Goal: Information Seeking & Learning: Learn about a topic

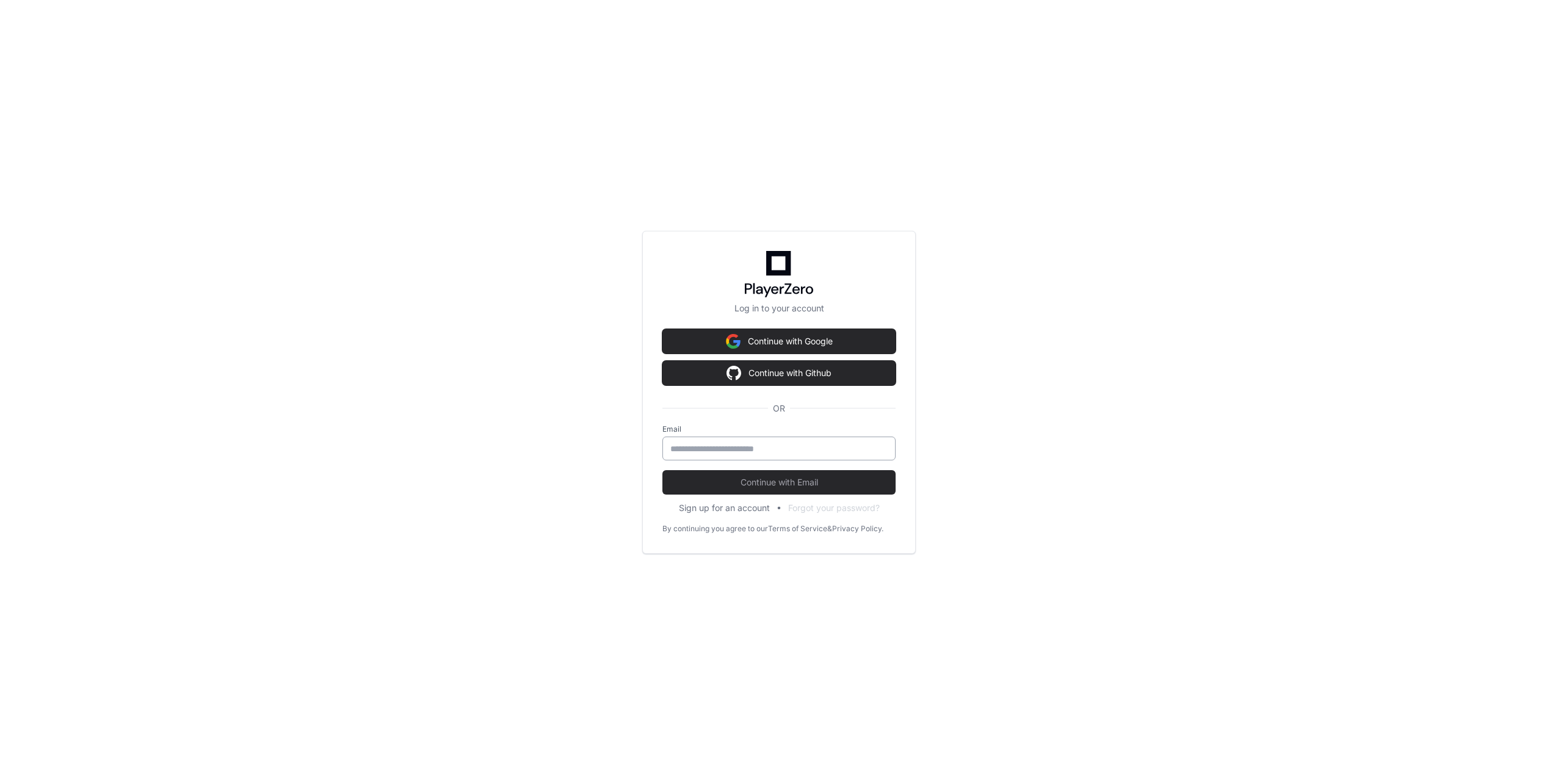
click at [782, 440] on div at bounding box center [779, 448] width 233 height 24
click at [782, 445] on input "email" at bounding box center [779, 448] width 218 height 12
type input "**********"
click at [782, 482] on span "Continue with Email" at bounding box center [779, 482] width 233 height 12
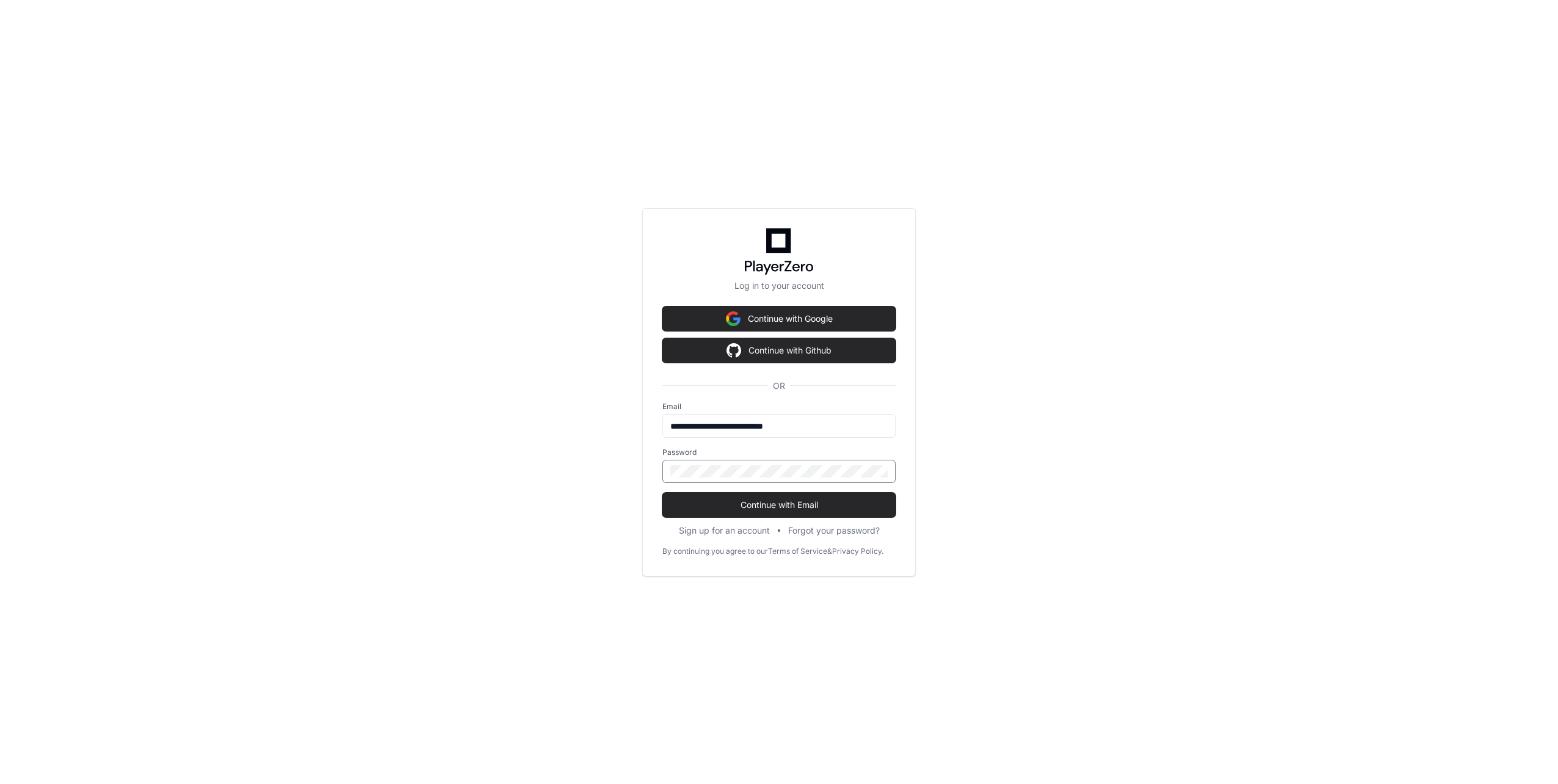
click at [662, 492] on button "Continue with Email" at bounding box center [779, 504] width 233 height 25
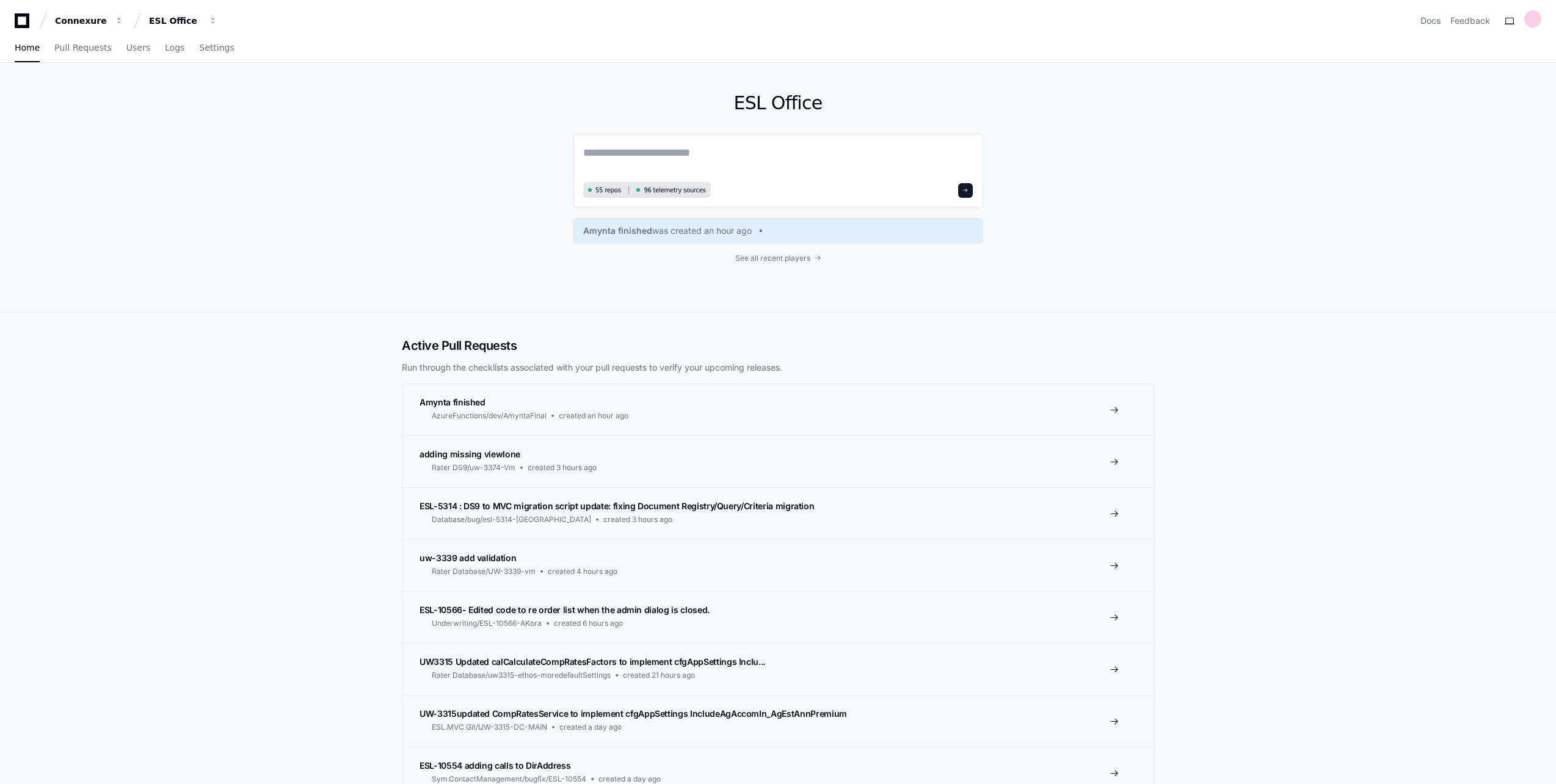
click at [179, 215] on div "ESL Office 55 repos 96 telemetry sources [PERSON_NAME] finished was created an …" at bounding box center [778, 188] width 1556 height 250
click at [128, 55] on link "Users" at bounding box center [139, 48] width 24 height 28
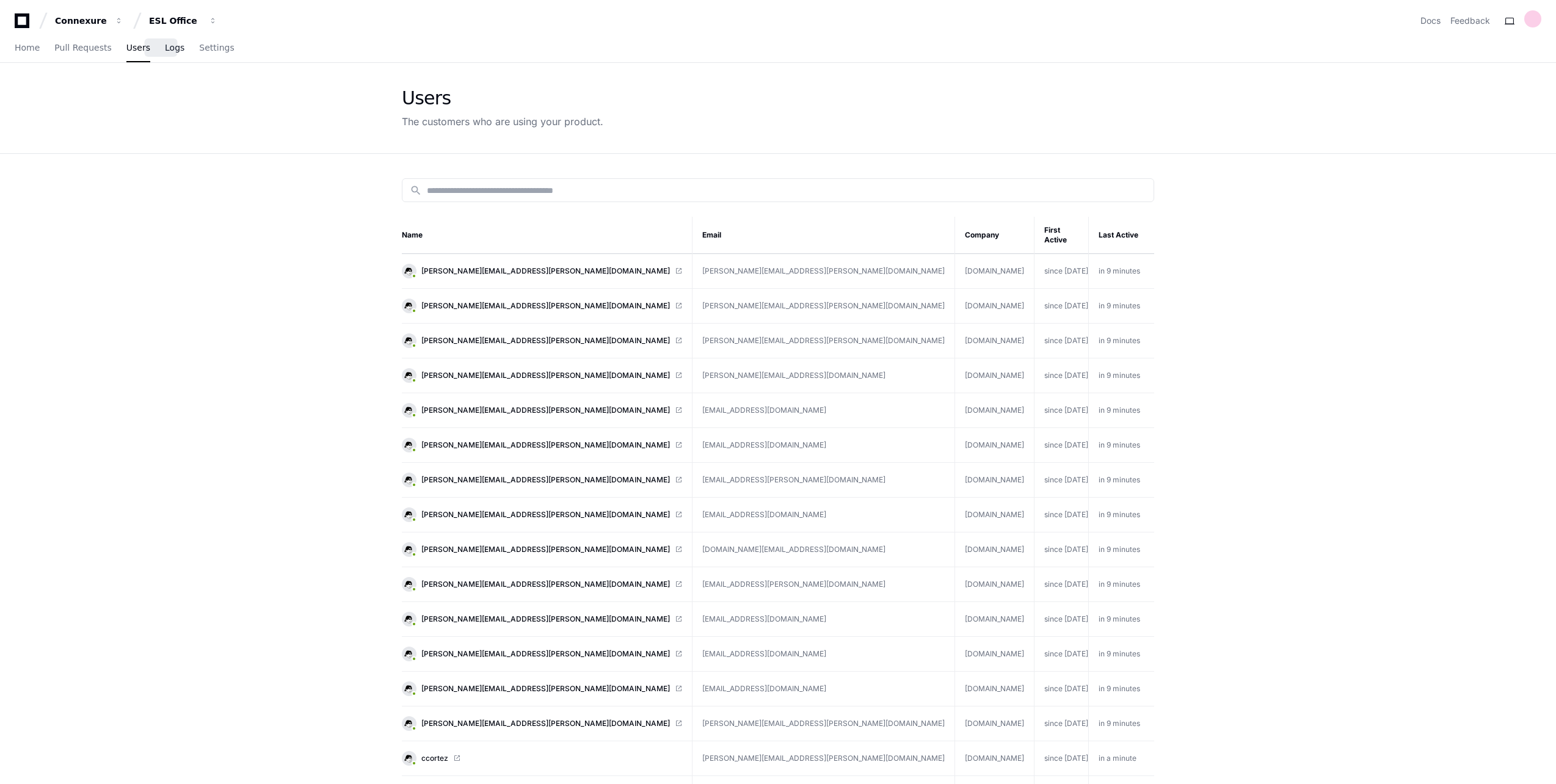
click at [165, 54] on link "Logs" at bounding box center [174, 48] width 20 height 28
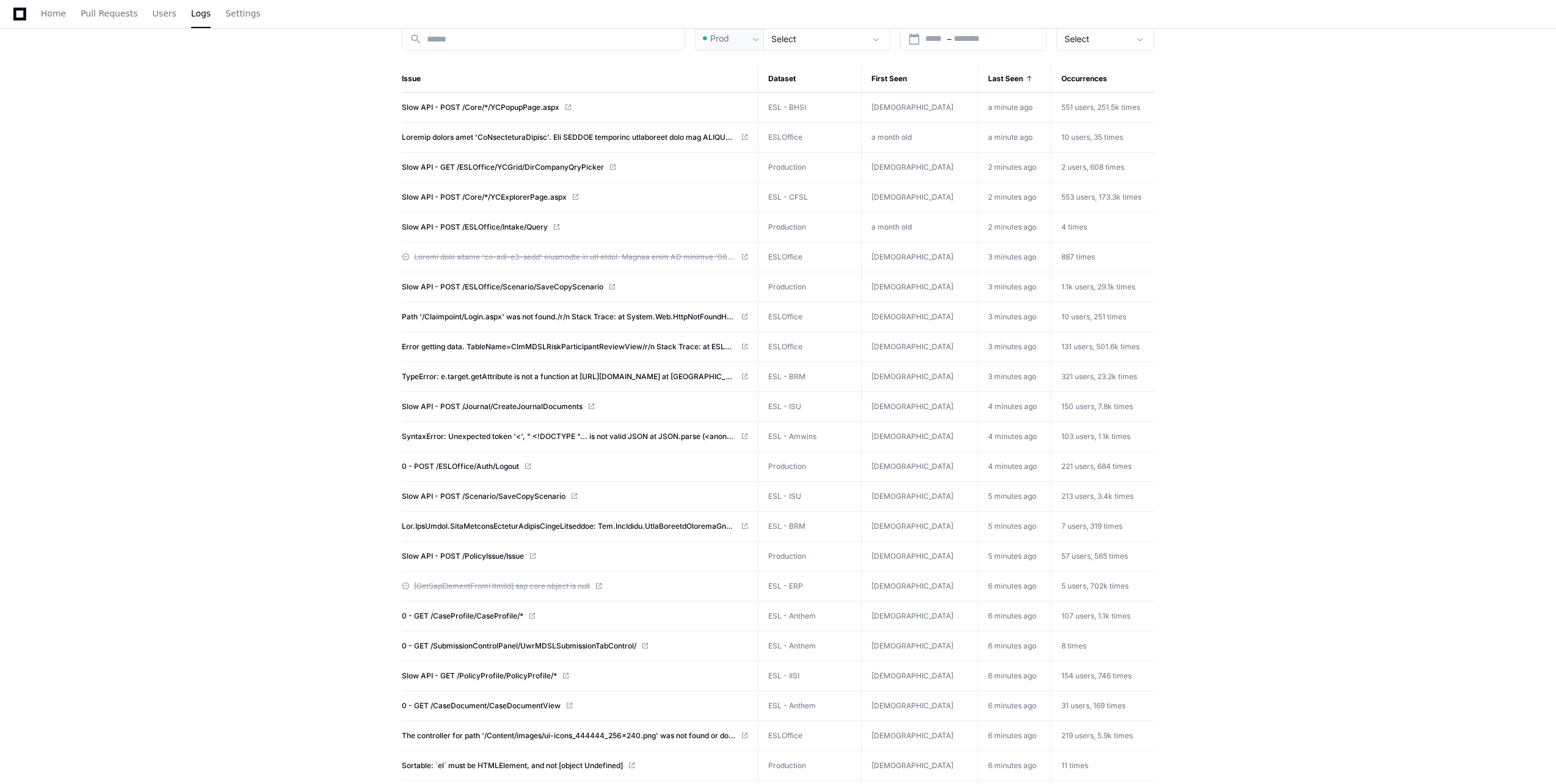
scroll to position [61, 0]
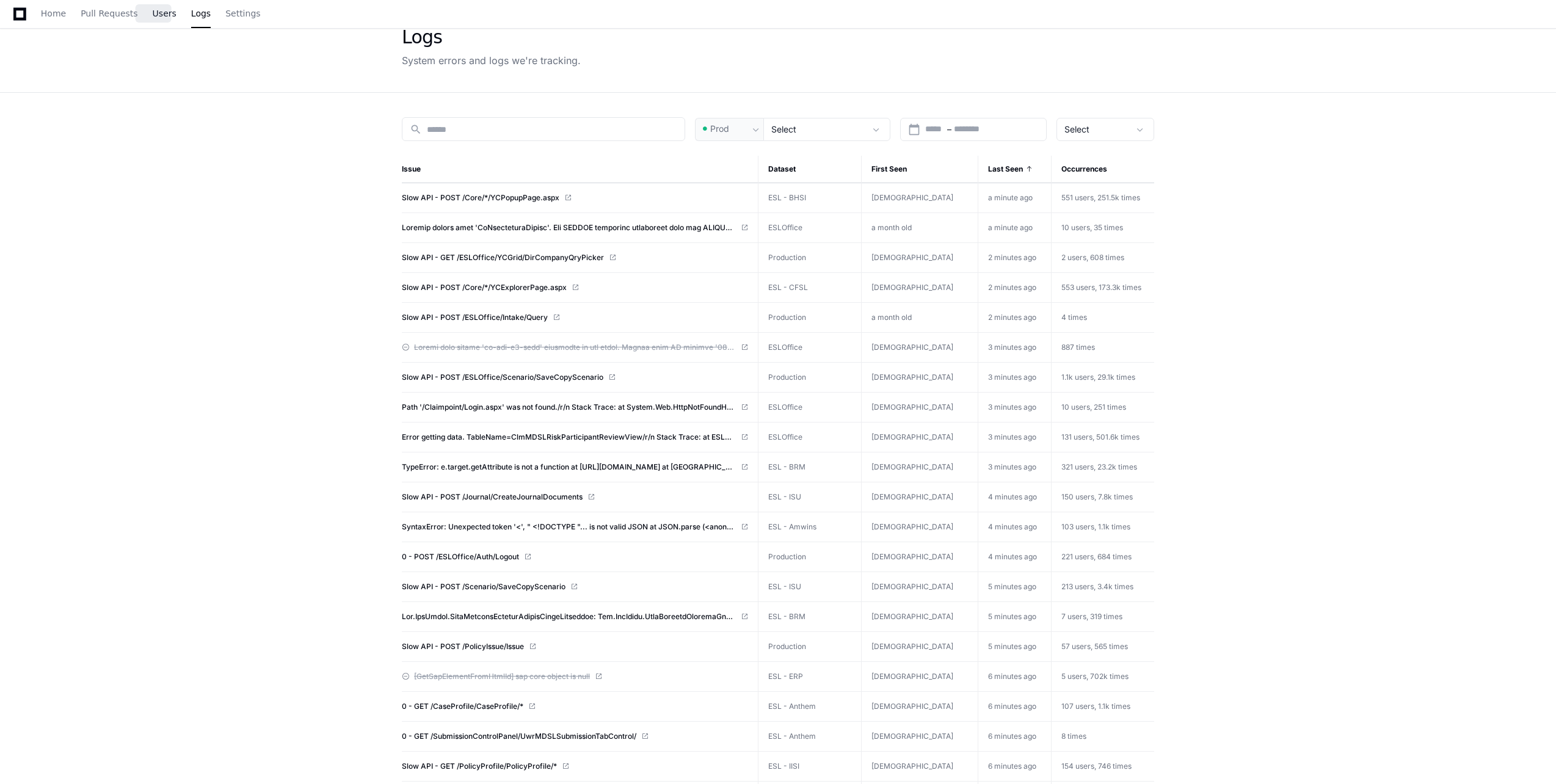
click at [152, 22] on link "Users" at bounding box center [164, 14] width 24 height 28
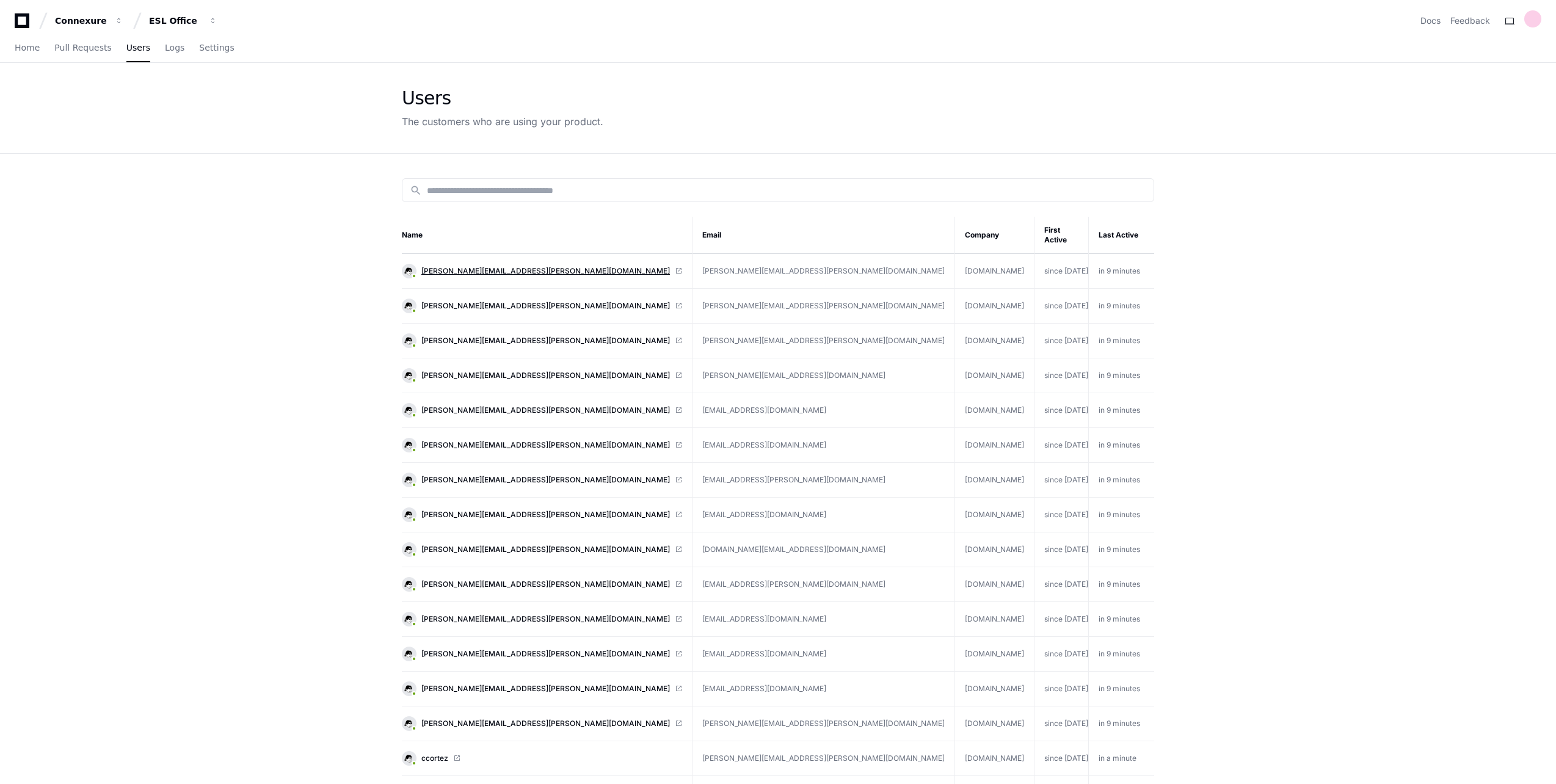
click at [495, 266] on span "[PERSON_NAME][EMAIL_ADDRESS][PERSON_NAME][DOMAIN_NAME]" at bounding box center [545, 270] width 248 height 9
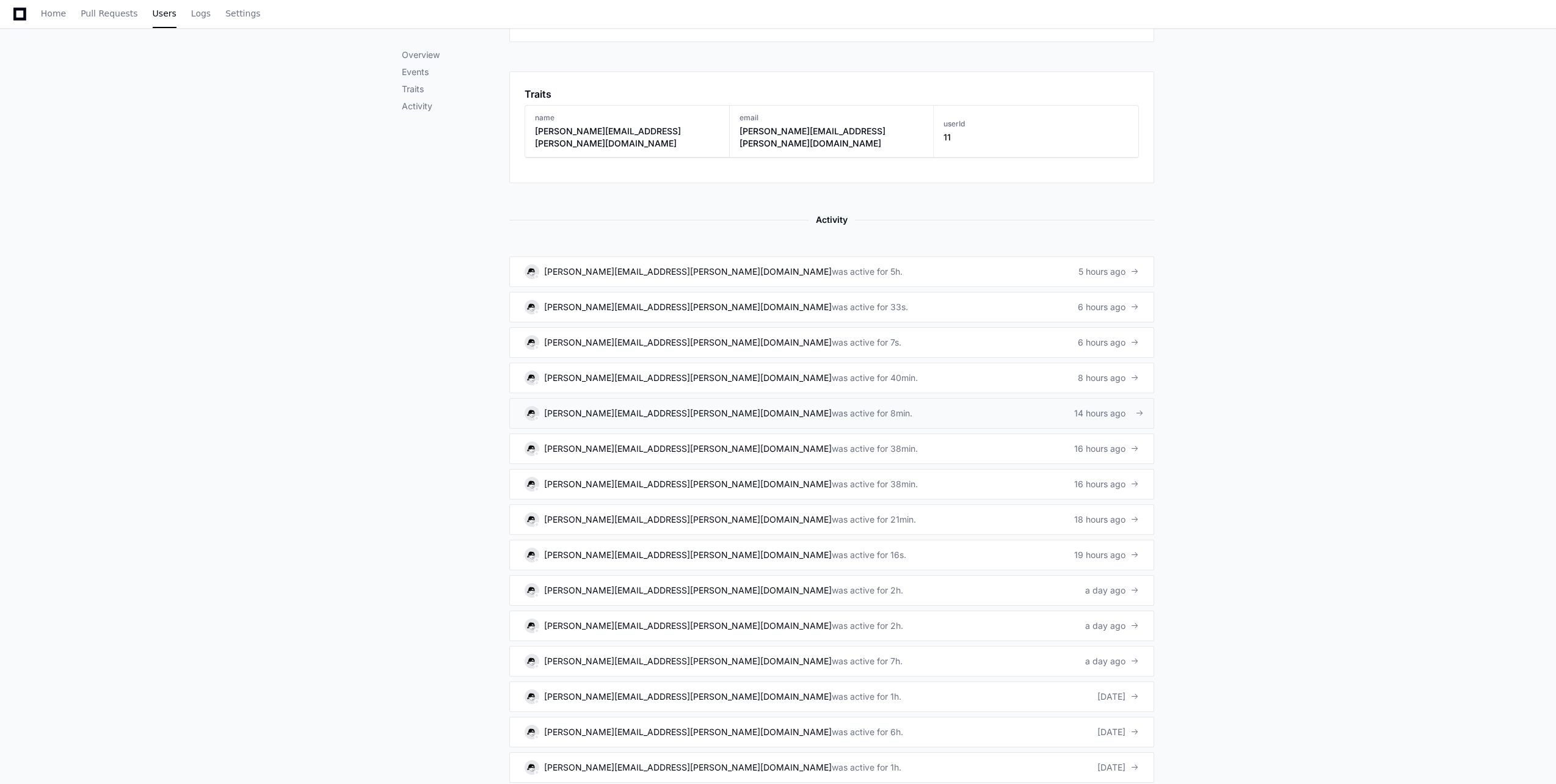
scroll to position [607, 0]
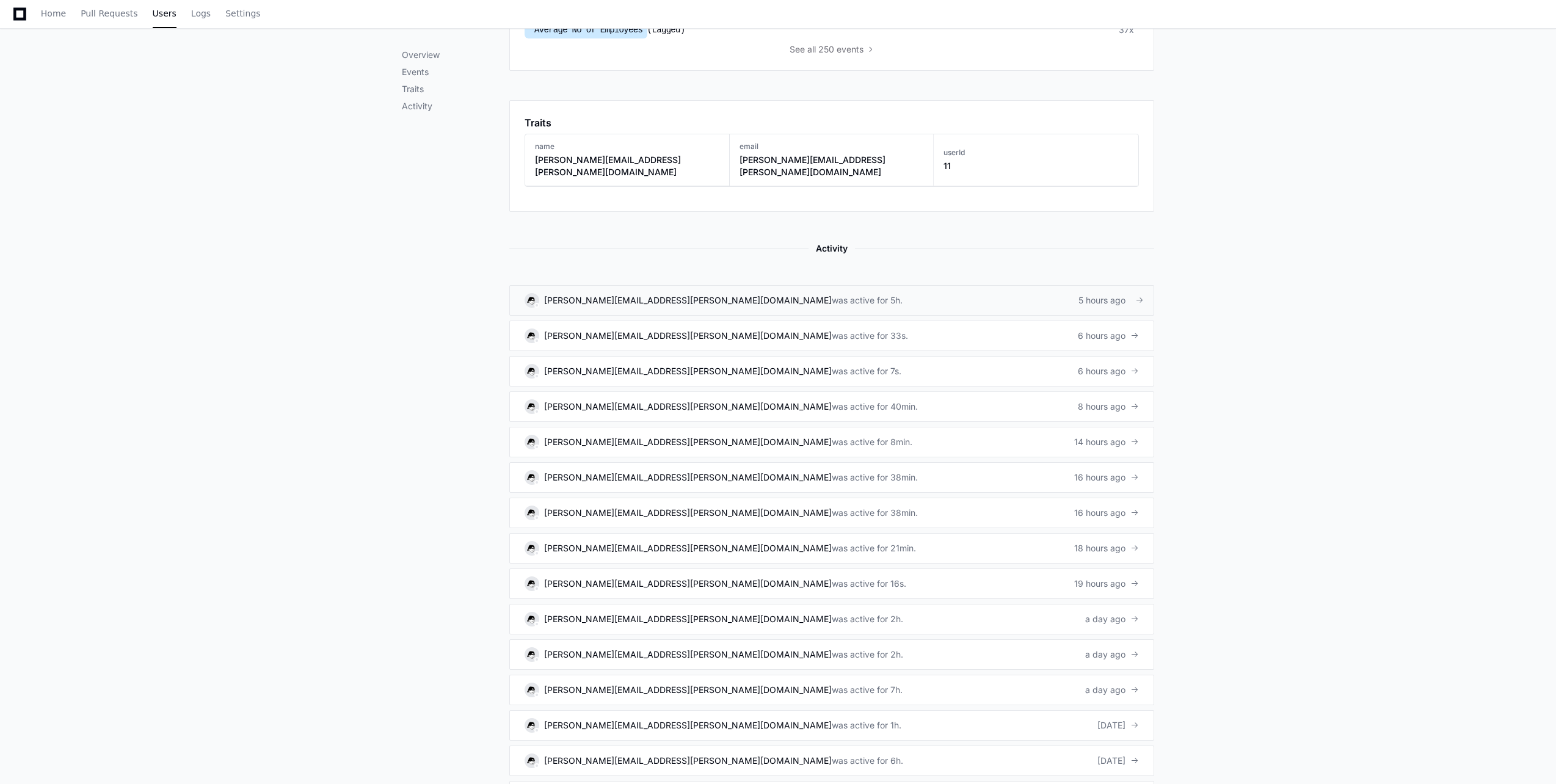
click at [701, 294] on div "[PERSON_NAME][EMAIL_ADDRESS][PERSON_NAME][DOMAIN_NAME]" at bounding box center [688, 300] width 288 height 12
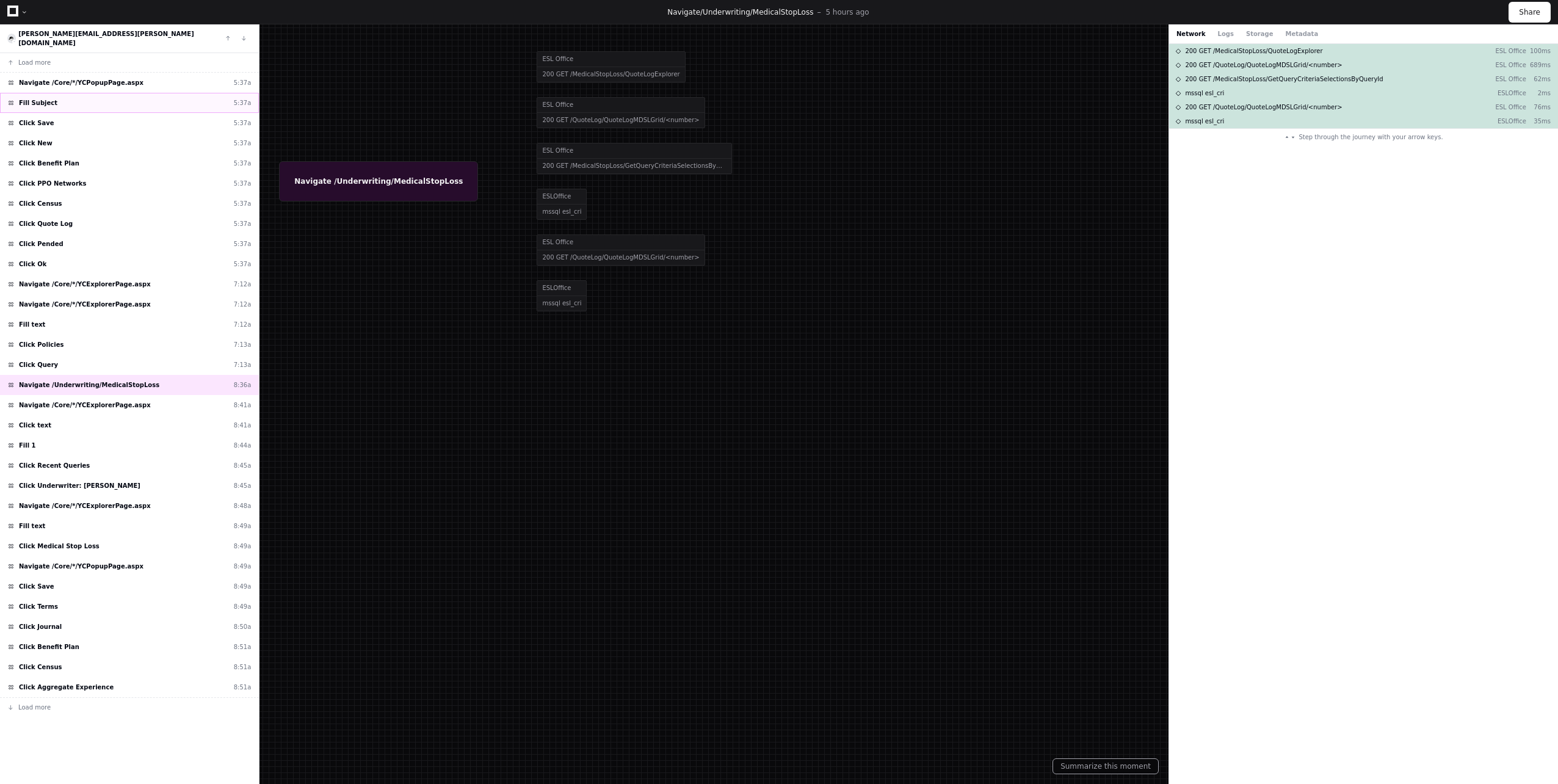
click at [55, 97] on div "Fill Subject 5:37a" at bounding box center [129, 103] width 259 height 20
